Goal: Task Accomplishment & Management: Use online tool/utility

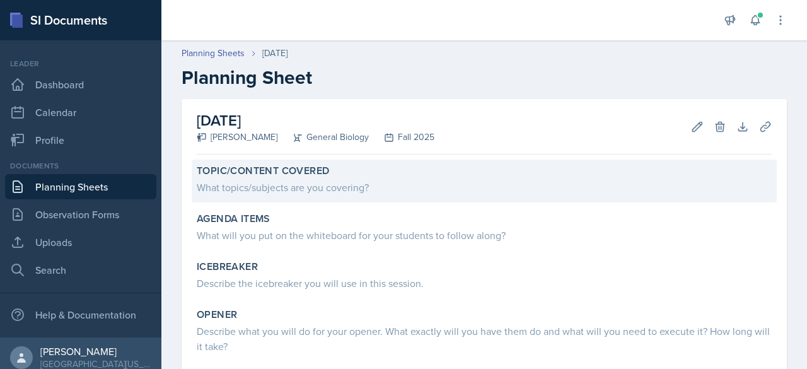
click at [321, 182] on div "What topics/subjects are you covering?" at bounding box center [484, 187] width 575 height 15
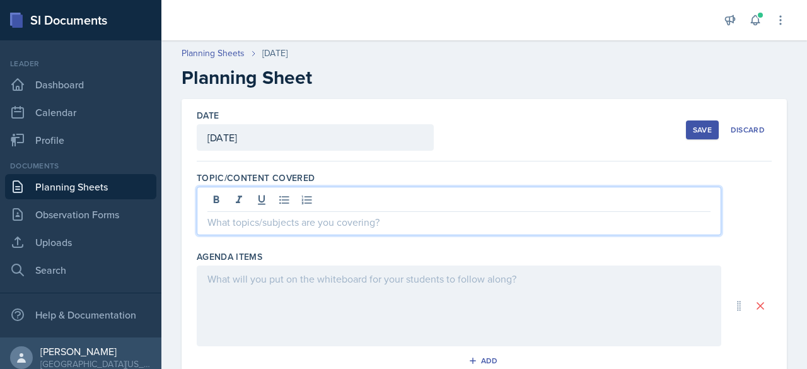
click at [309, 205] on div at bounding box center [459, 211] width 524 height 49
click at [253, 284] on div at bounding box center [459, 305] width 524 height 81
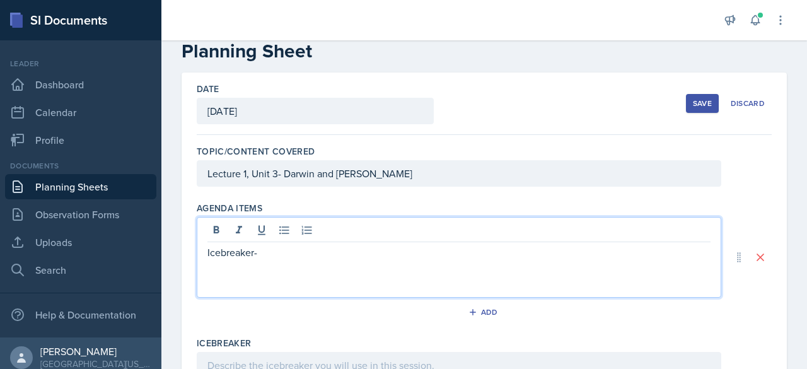
scroll to position [28, 0]
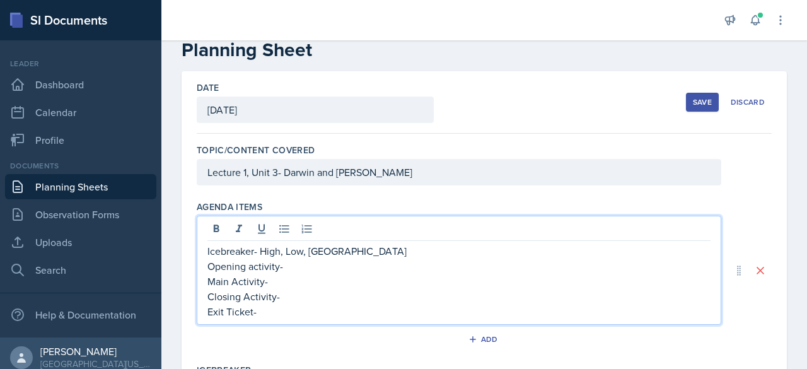
click at [304, 268] on p "Opening activity-" at bounding box center [458, 265] width 503 height 15
click at [287, 286] on p "Main Activity-" at bounding box center [458, 281] width 503 height 15
click at [303, 304] on p "Exit Ticket-" at bounding box center [458, 311] width 503 height 15
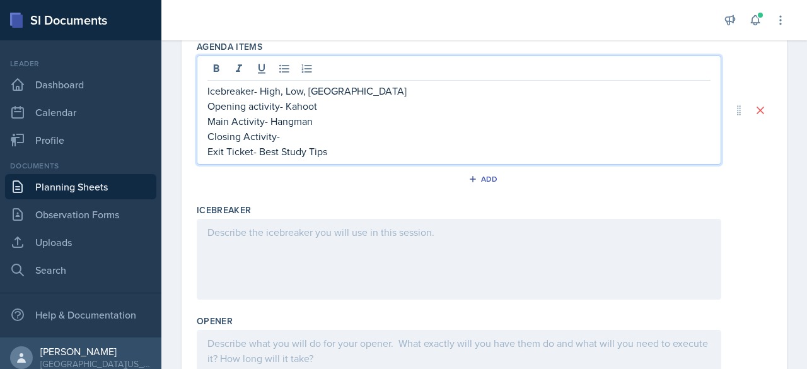
click at [300, 277] on div at bounding box center [459, 259] width 524 height 81
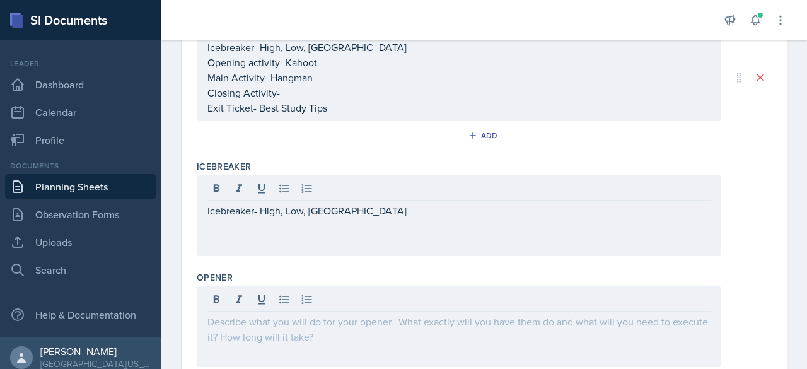
click at [270, 240] on div "Icebreaker- High, Low, [GEOGRAPHIC_DATA]" at bounding box center [459, 215] width 524 height 81
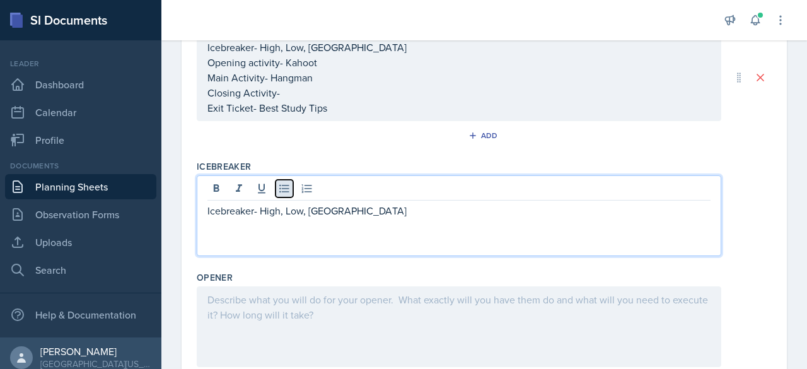
click at [281, 188] on icon at bounding box center [284, 188] width 13 height 13
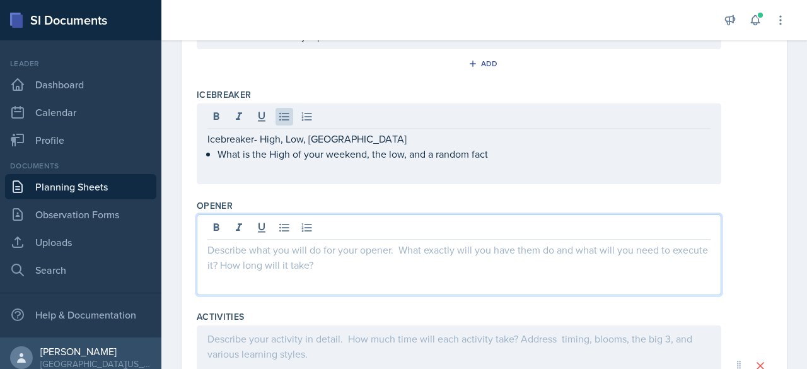
click at [262, 242] on p at bounding box center [458, 249] width 503 height 15
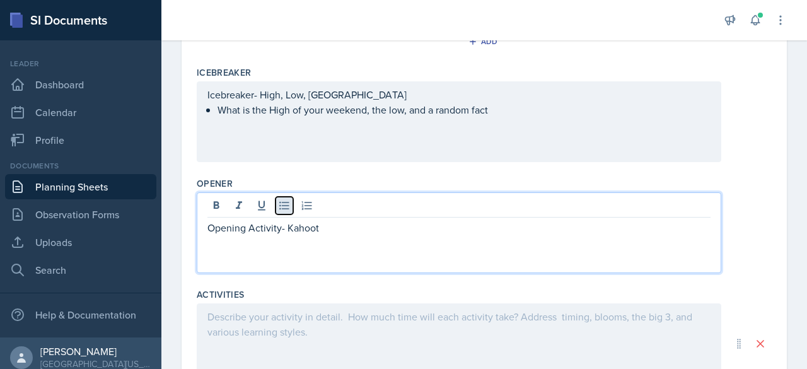
click at [282, 210] on button at bounding box center [284, 206] width 18 height 18
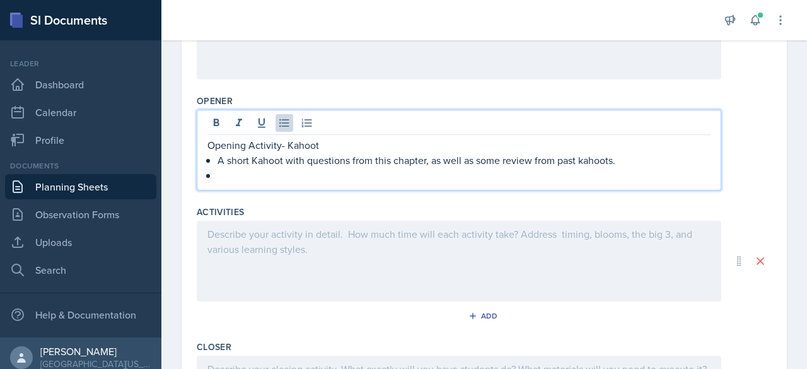
click at [288, 275] on div at bounding box center [459, 261] width 524 height 81
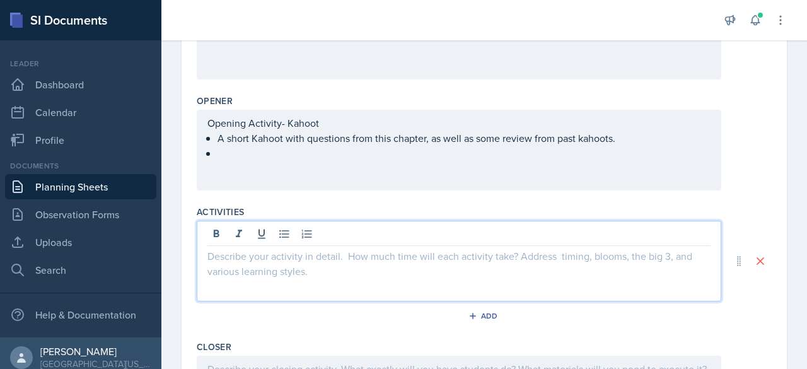
scroll to position [408, 0]
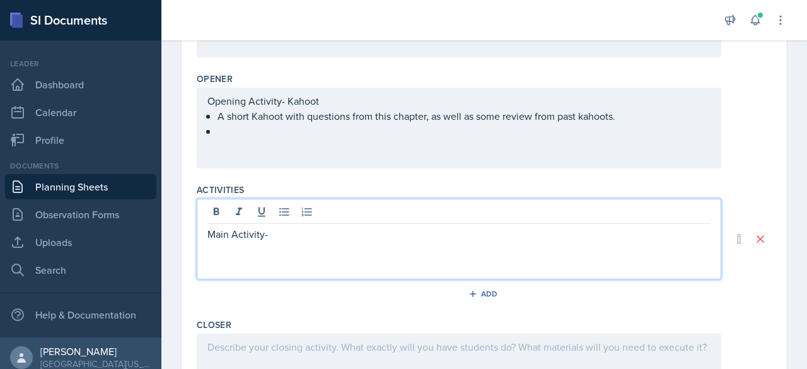
click at [291, 236] on p "Main Activity-" at bounding box center [458, 233] width 503 height 15
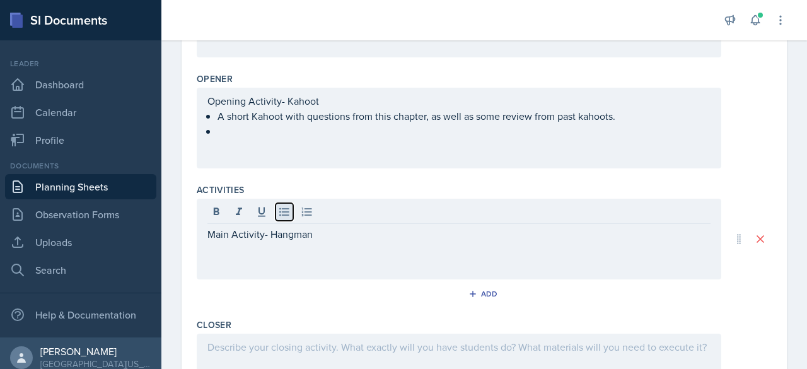
click at [286, 214] on icon at bounding box center [284, 211] width 13 height 13
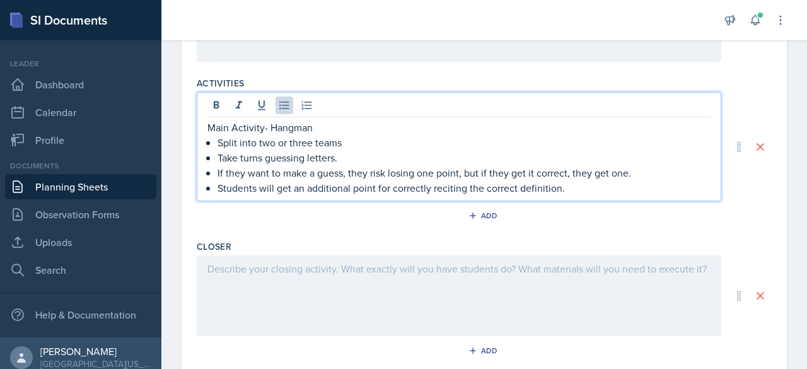
click at [248, 287] on div at bounding box center [459, 295] width 524 height 81
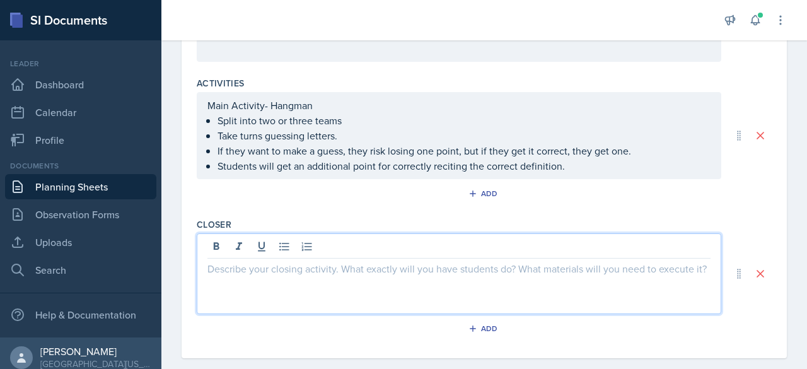
scroll to position [531, 0]
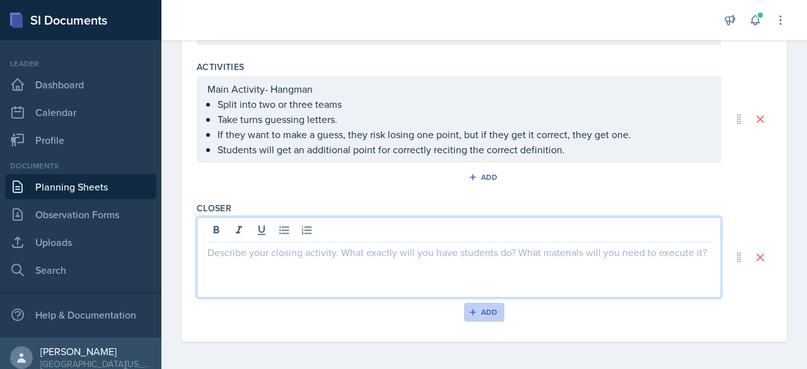
click at [481, 308] on div "Add" at bounding box center [484, 312] width 27 height 10
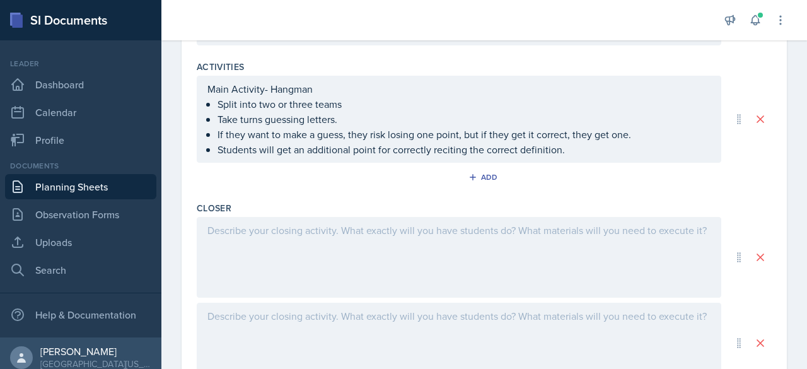
scroll to position [616, 0]
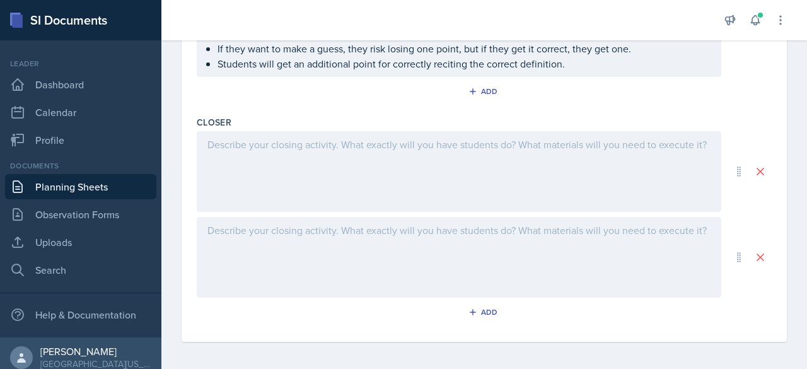
click at [258, 224] on div at bounding box center [459, 257] width 524 height 81
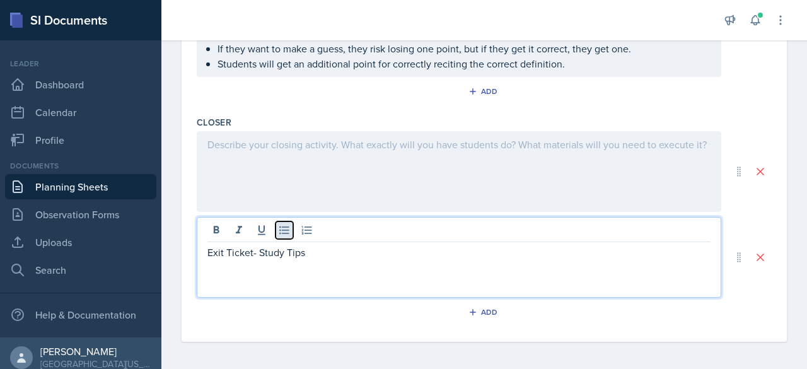
click at [286, 233] on icon at bounding box center [284, 230] width 13 height 13
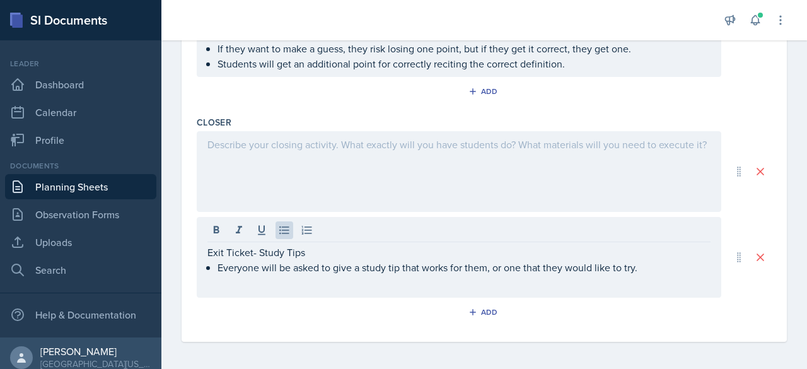
click at [251, 156] on div at bounding box center [459, 171] width 524 height 81
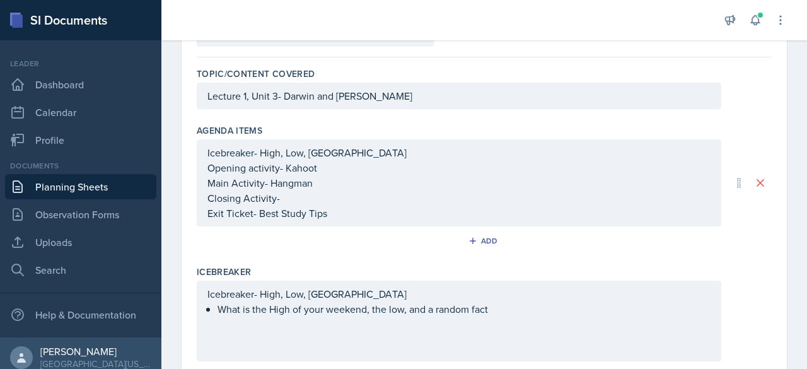
scroll to position [0, 0]
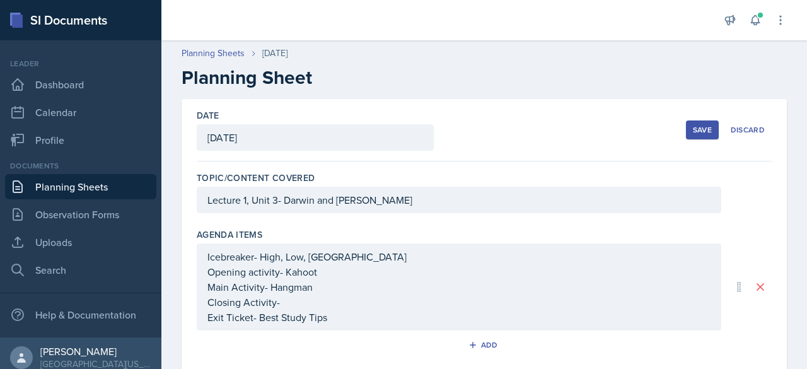
click at [686, 132] on button "Save" at bounding box center [702, 129] width 33 height 19
